Goal: Transaction & Acquisition: Obtain resource

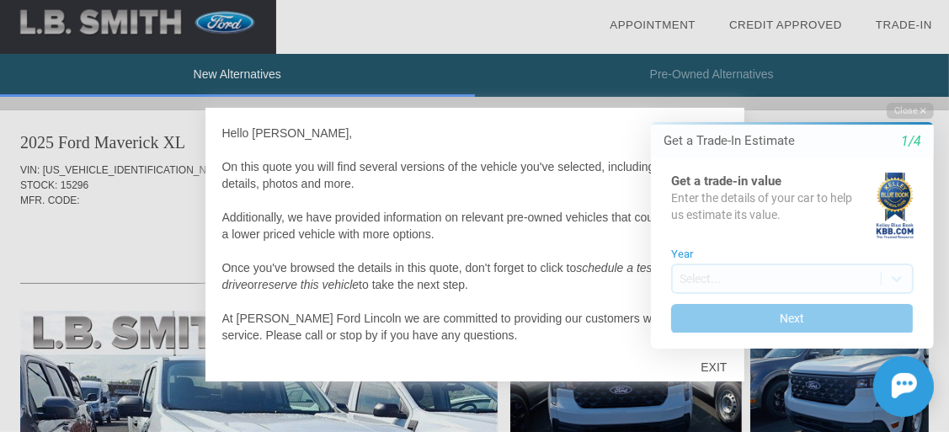
click at [615, 80] on html "Welcome! Get a Trade-In Estimate 1/4 Get a trade-in value Enter the details of …" at bounding box center [781, 80] width 333 height 0
click at [616, 80] on html "Welcome! Get a Trade-In Estimate 1/4 Get a trade-in value Enter the details of …" at bounding box center [781, 80] width 333 height 0
click at [710, 366] on div "Initial Toast" at bounding box center [781, 385] width 303 height 61
click at [848, 131] on div "Get a Trade-In Estimate 1/4" at bounding box center [791, 140] width 283 height 18
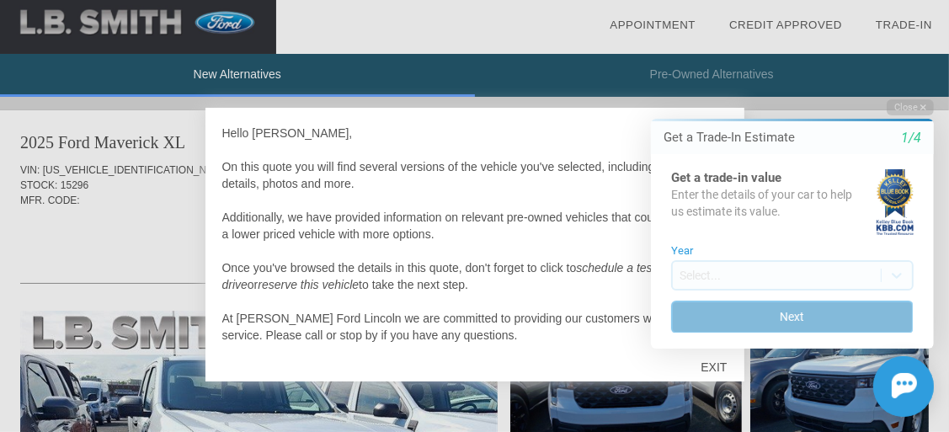
click at [832, 314] on button "Next" at bounding box center [791, 316] width 242 height 33
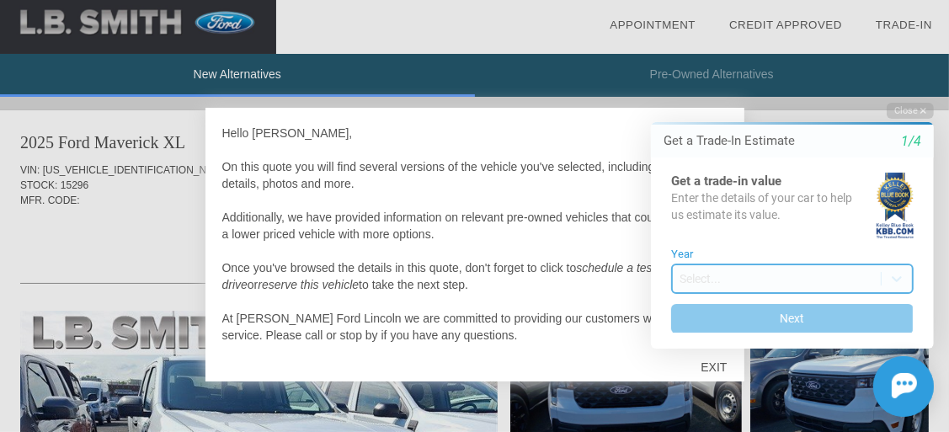
click at [830, 80] on body "Welcome! Get a Trade-In Estimate 1/4 Get a trade-in value Enter the details of …" at bounding box center [781, 80] width 333 height 0
